Goal: Task Accomplishment & Management: Complete application form

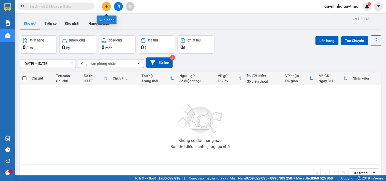
click at [105, 5] on icon "plus" at bounding box center [107, 7] width 4 height 4
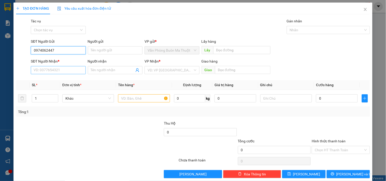
type input "0974062447"
click at [44, 72] on input "SĐT Người Nhận *" at bounding box center [58, 70] width 55 height 8
type input "0933246186"
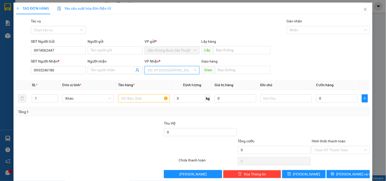
click at [153, 71] on input "search" at bounding box center [170, 70] width 45 height 8
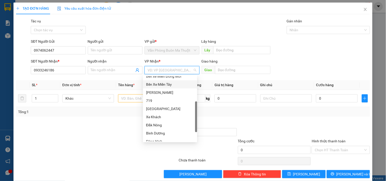
scroll to position [21, 0]
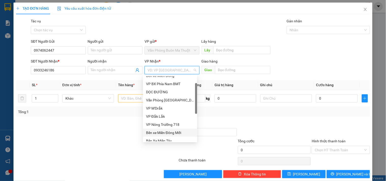
click at [171, 131] on div "Bến xe Miền Đông Mới" at bounding box center [170, 133] width 48 height 6
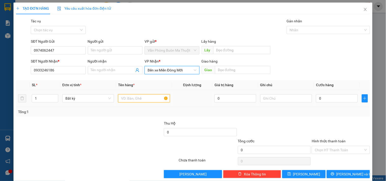
click at [144, 99] on input "text" at bounding box center [144, 98] width 52 height 8
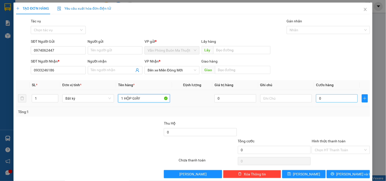
type input "1 HỘP GIẤY"
click at [334, 99] on input "0" at bounding box center [337, 98] width 42 height 8
type input "5"
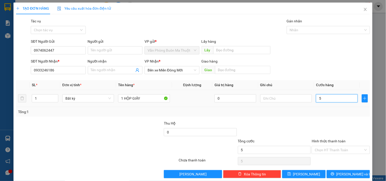
type input "50"
type input "500"
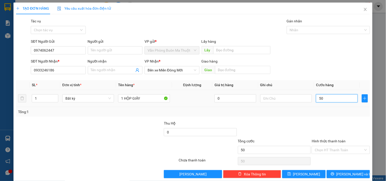
type input "500"
type input "5.000"
type input "50.000"
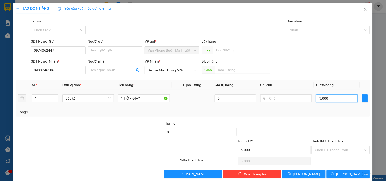
type input "50.000"
click at [354, 151] on input "Hình thức thanh toán" at bounding box center [339, 150] width 48 height 8
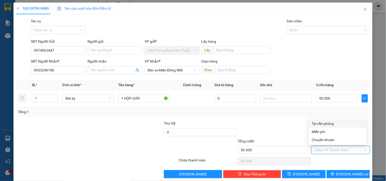
click at [332, 123] on div "Tại văn phòng" at bounding box center [337, 124] width 51 height 6
type input "0"
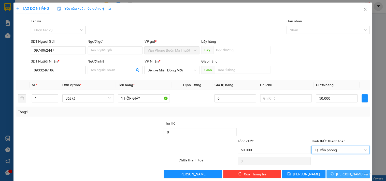
click at [335, 173] on icon "printer" at bounding box center [333, 174] width 4 height 4
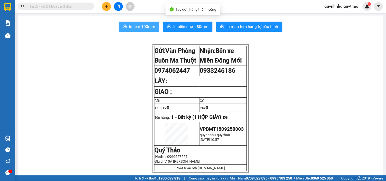
click at [129, 25] on span "In tem 100mm" at bounding box center [142, 26] width 26 height 6
